Goal: Transaction & Acquisition: Purchase product/service

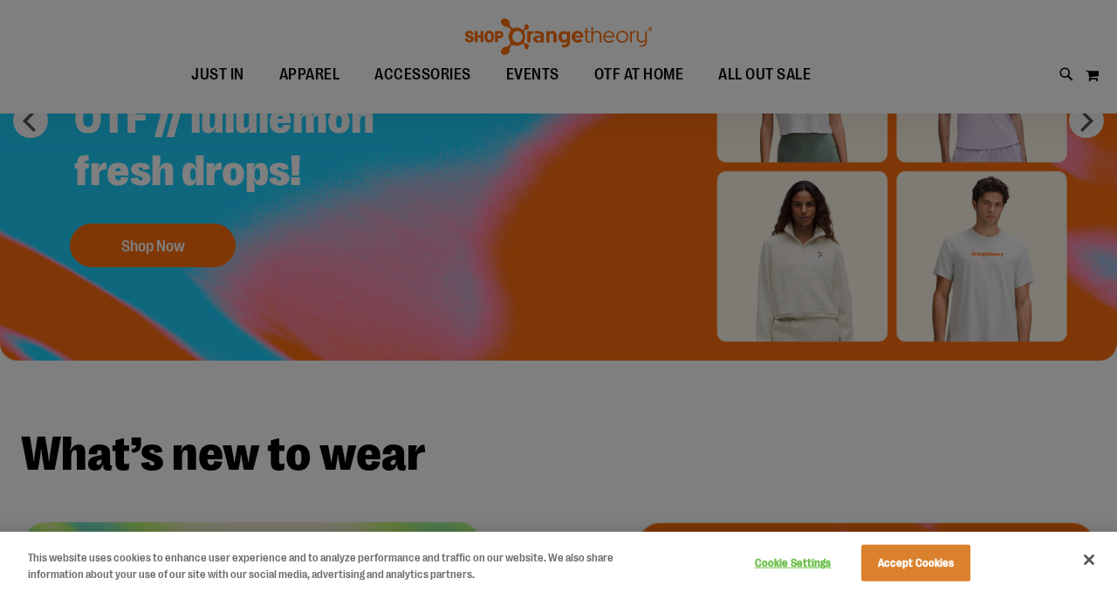
scroll to position [29, 0]
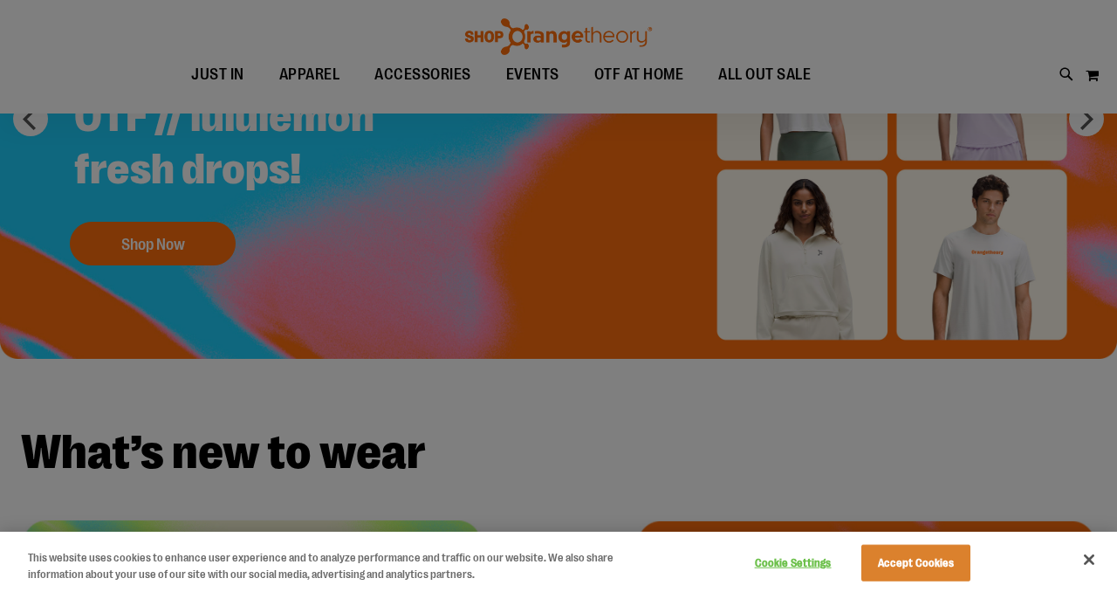
click at [800, 245] on div at bounding box center [558, 296] width 1117 height 592
click at [1098, 566] on button "Close" at bounding box center [1089, 559] width 38 height 38
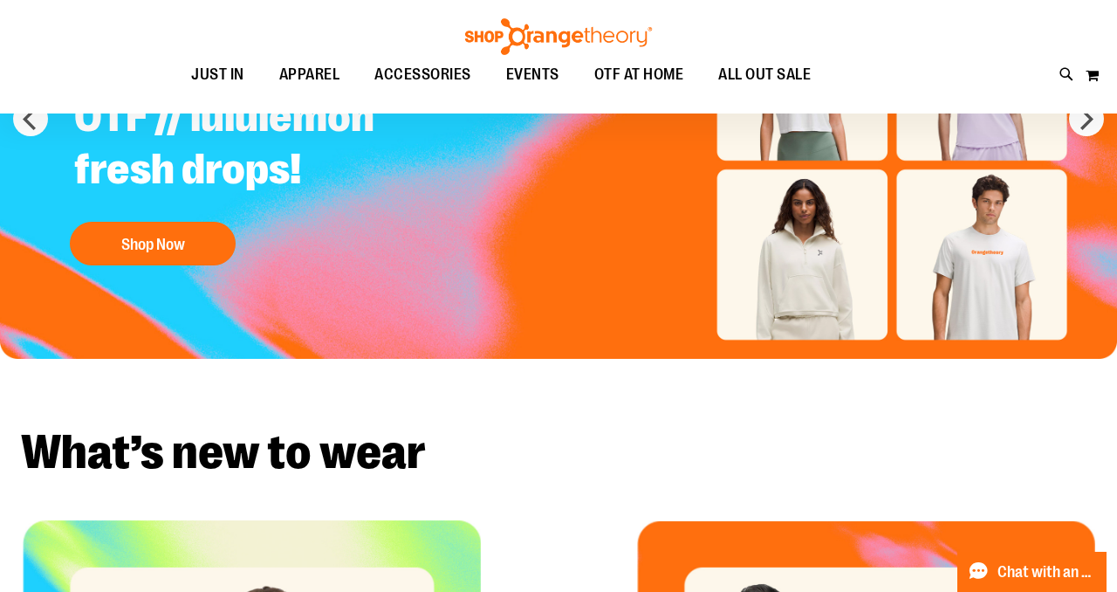
click at [832, 303] on img "Slide 1 of 5" at bounding box center [558, 164] width 1117 height 387
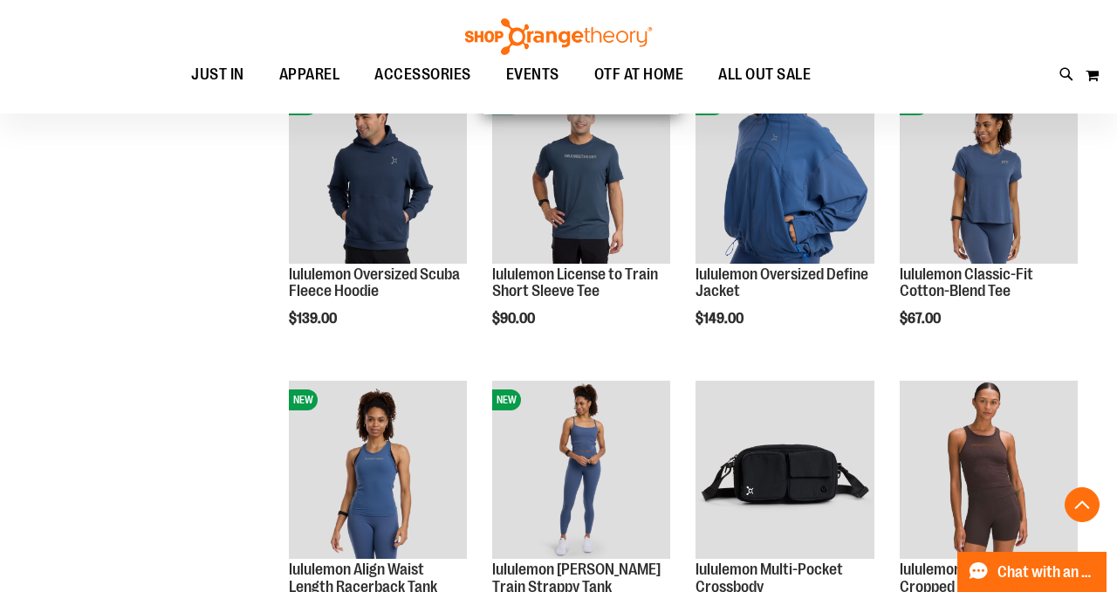
scroll to position [884, 0]
